Goal: Information Seeking & Learning: Learn about a topic

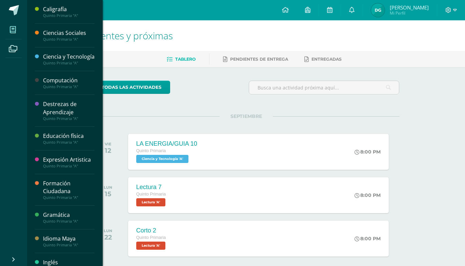
click at [14, 29] on icon at bounding box center [13, 29] width 6 height 7
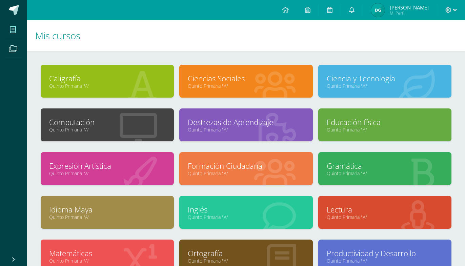
scroll to position [54, 0]
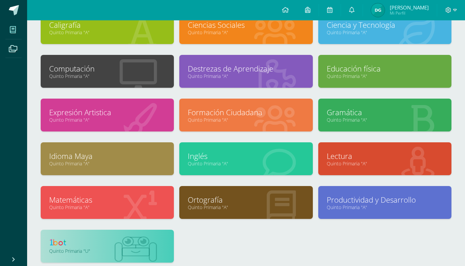
click at [138, 246] on link at bounding box center [107, 243] width 116 height 11
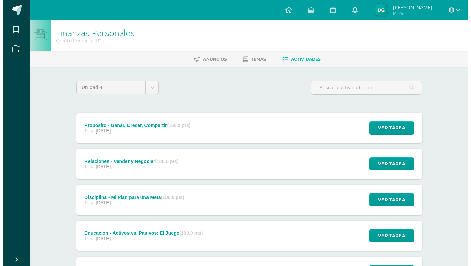
scroll to position [76, 0]
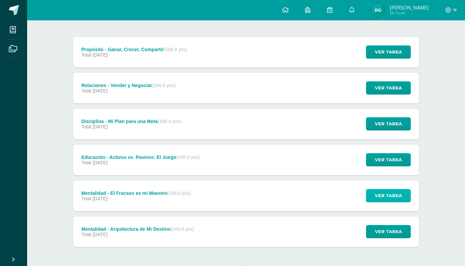
click at [372, 189] on button "Ver tarea" at bounding box center [388, 195] width 45 height 13
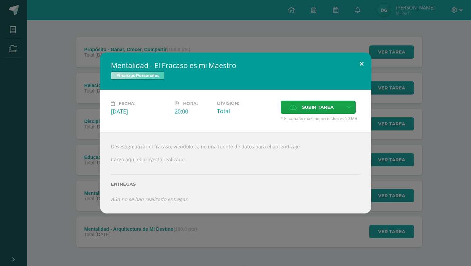
click at [360, 73] on button at bounding box center [361, 64] width 19 height 23
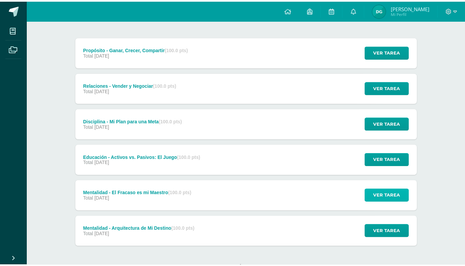
scroll to position [0, 0]
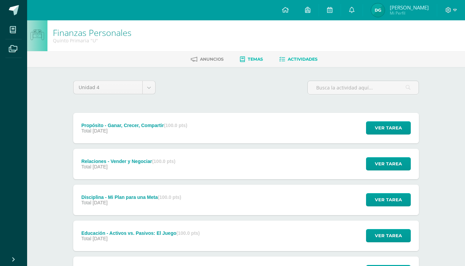
click at [259, 56] on link "Temas" at bounding box center [251, 59] width 23 height 11
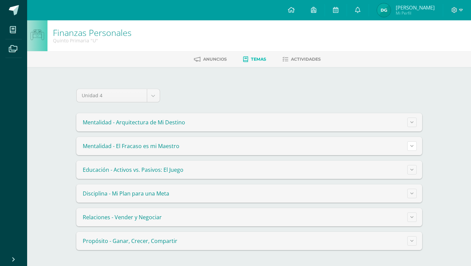
click at [410, 147] on button at bounding box center [411, 145] width 9 height 9
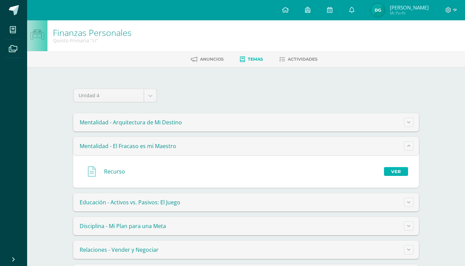
click at [406, 173] on link "Ver" at bounding box center [396, 171] width 24 height 9
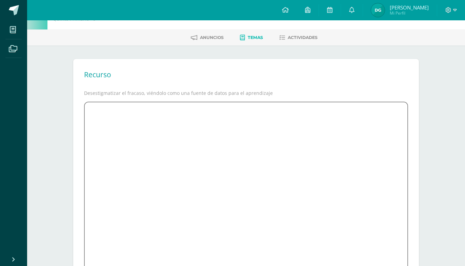
scroll to position [91, 0]
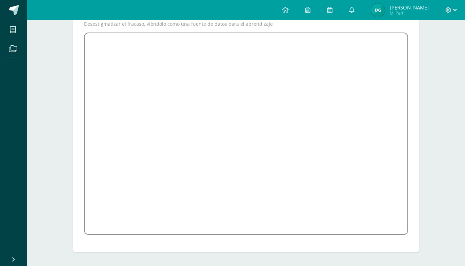
click at [425, 142] on div "Recurso Desestigmatizar el fracaso, viéndolo como una fuente de datos para el a…" at bounding box center [246, 121] width 373 height 290
click at [419, 140] on div "Recurso Desestigmatizar el fracaso, viéndolo como una fuente de datos para el a…" at bounding box center [246, 121] width 351 height 263
click at [430, 111] on div "Recurso Desestigmatizar el fracaso, viéndolo como una fuente de datos para el a…" at bounding box center [246, 121] width 373 height 290
click at [439, 126] on div "Finanzas Personales Quinto Primaria "U" [GEOGRAPHIC_DATA] Temas Actividades Rec…" at bounding box center [246, 97] width 438 height 337
